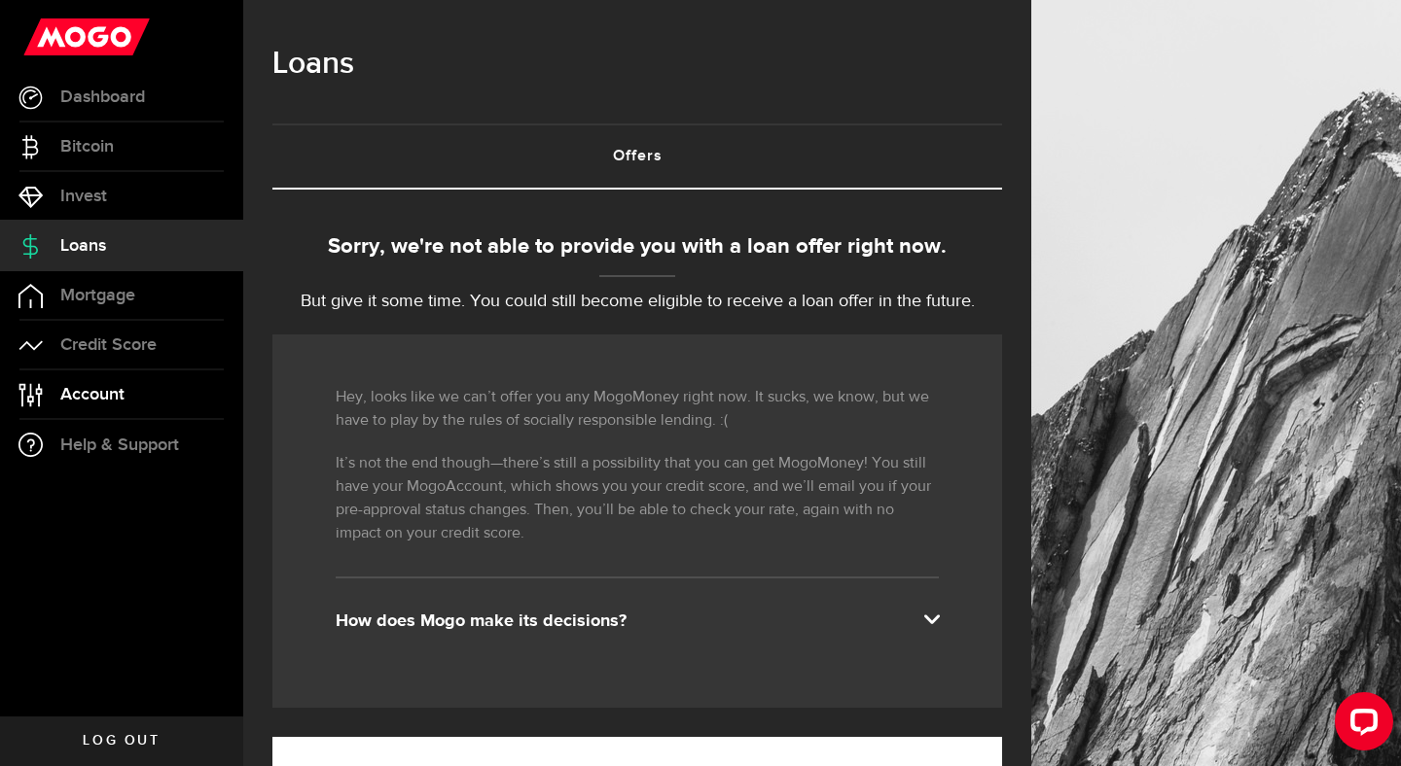
click at [126, 399] on link "Account Compte" at bounding box center [121, 395] width 243 height 49
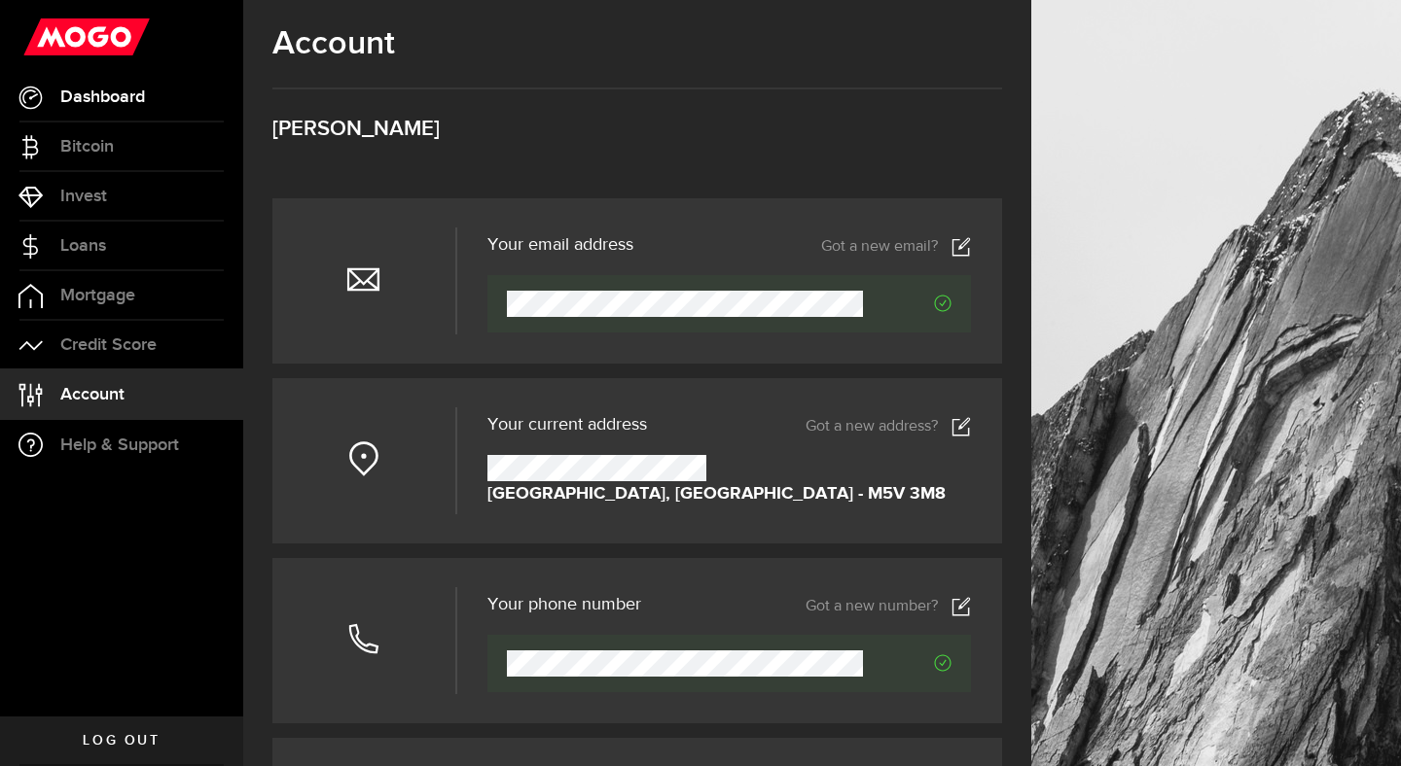
click at [86, 89] on span "Dashboard" at bounding box center [102, 98] width 85 height 18
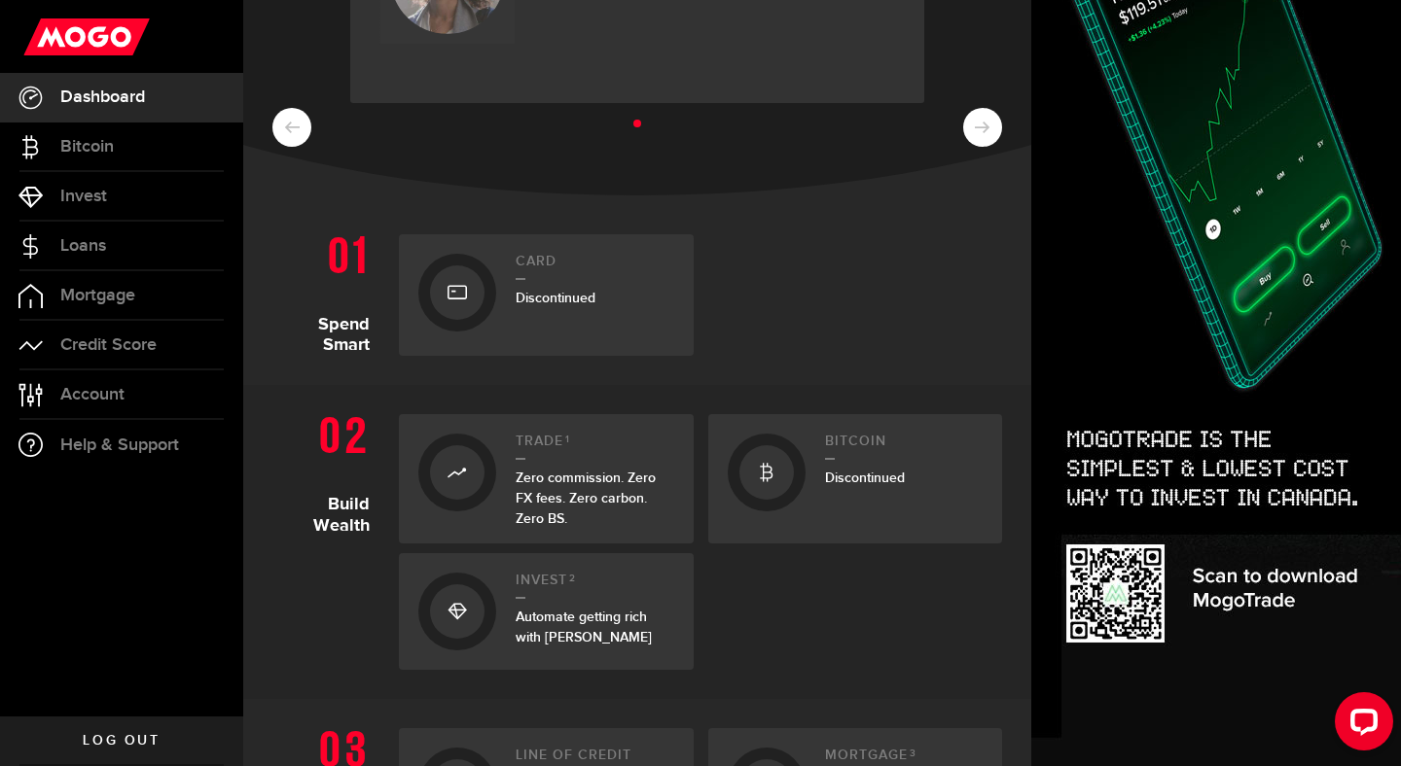
scroll to position [244, 0]
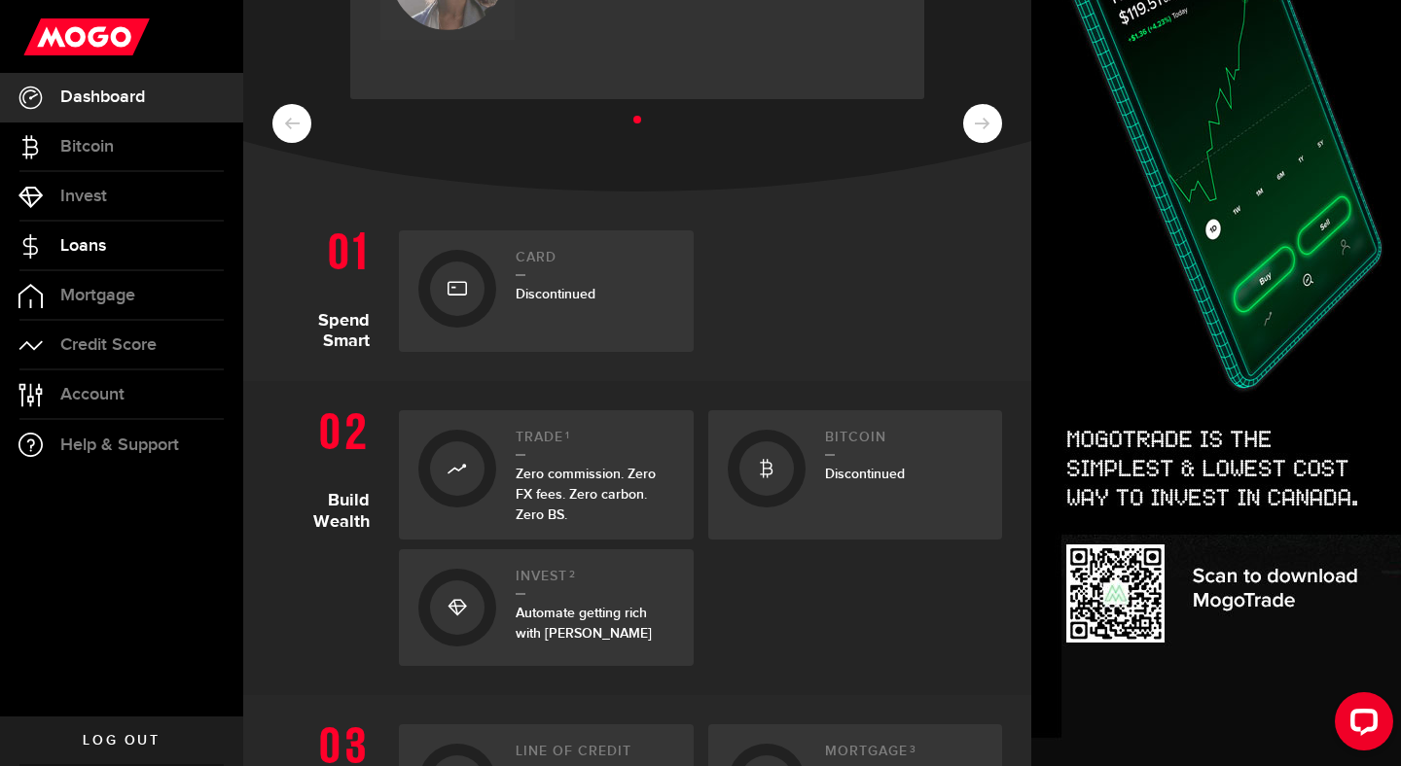
click at [93, 243] on span "Loans" at bounding box center [83, 246] width 46 height 18
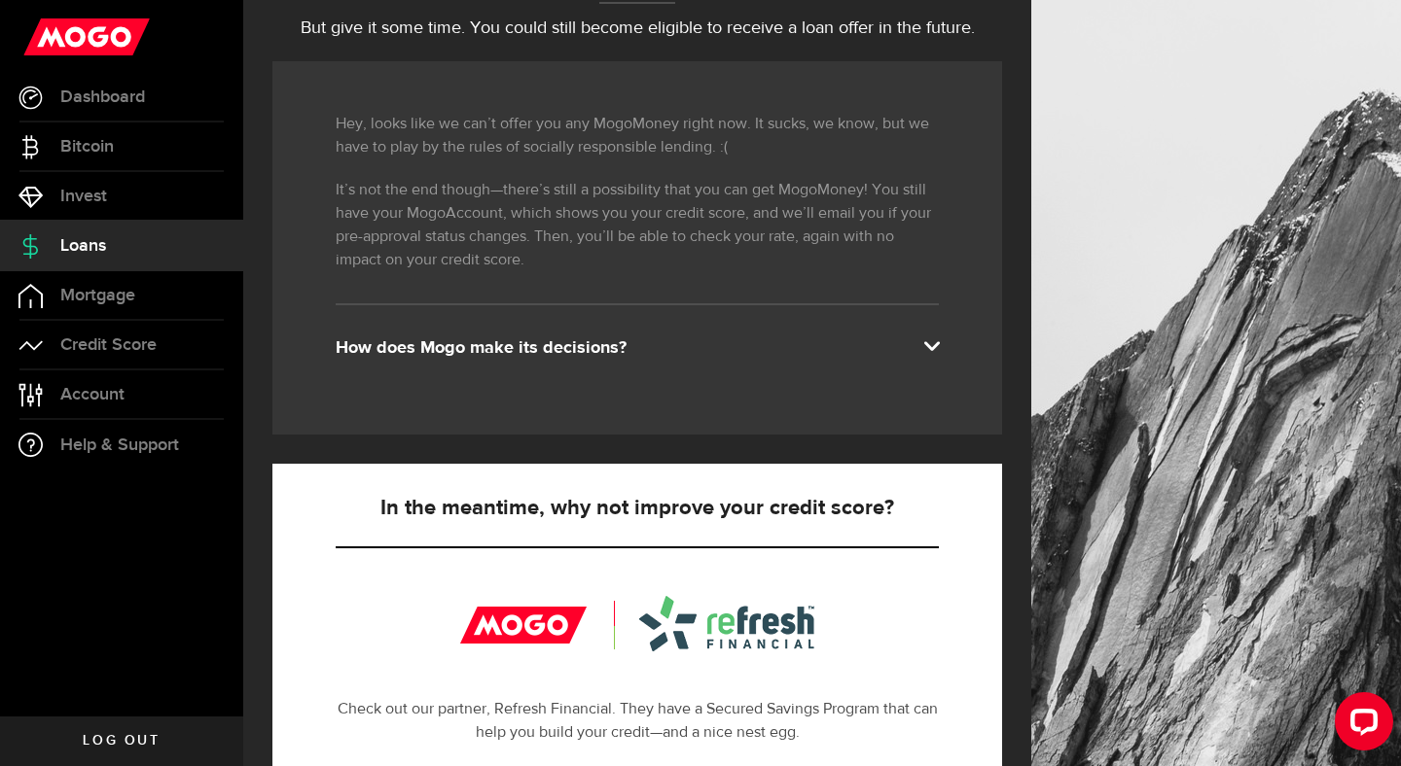
scroll to position [662, 0]
